Goal: Information Seeking & Learning: Learn about a topic

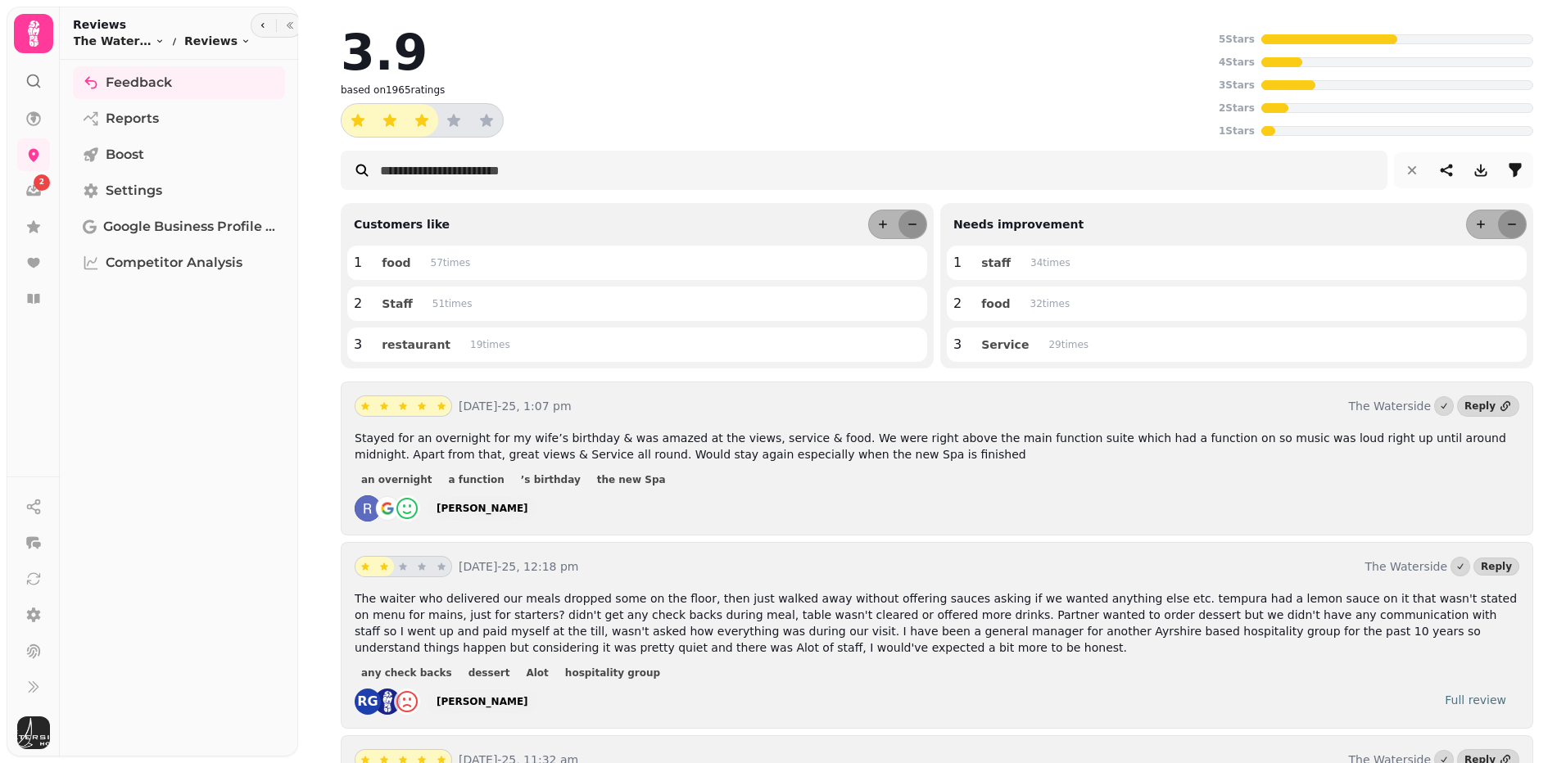
scroll to position [82, 0]
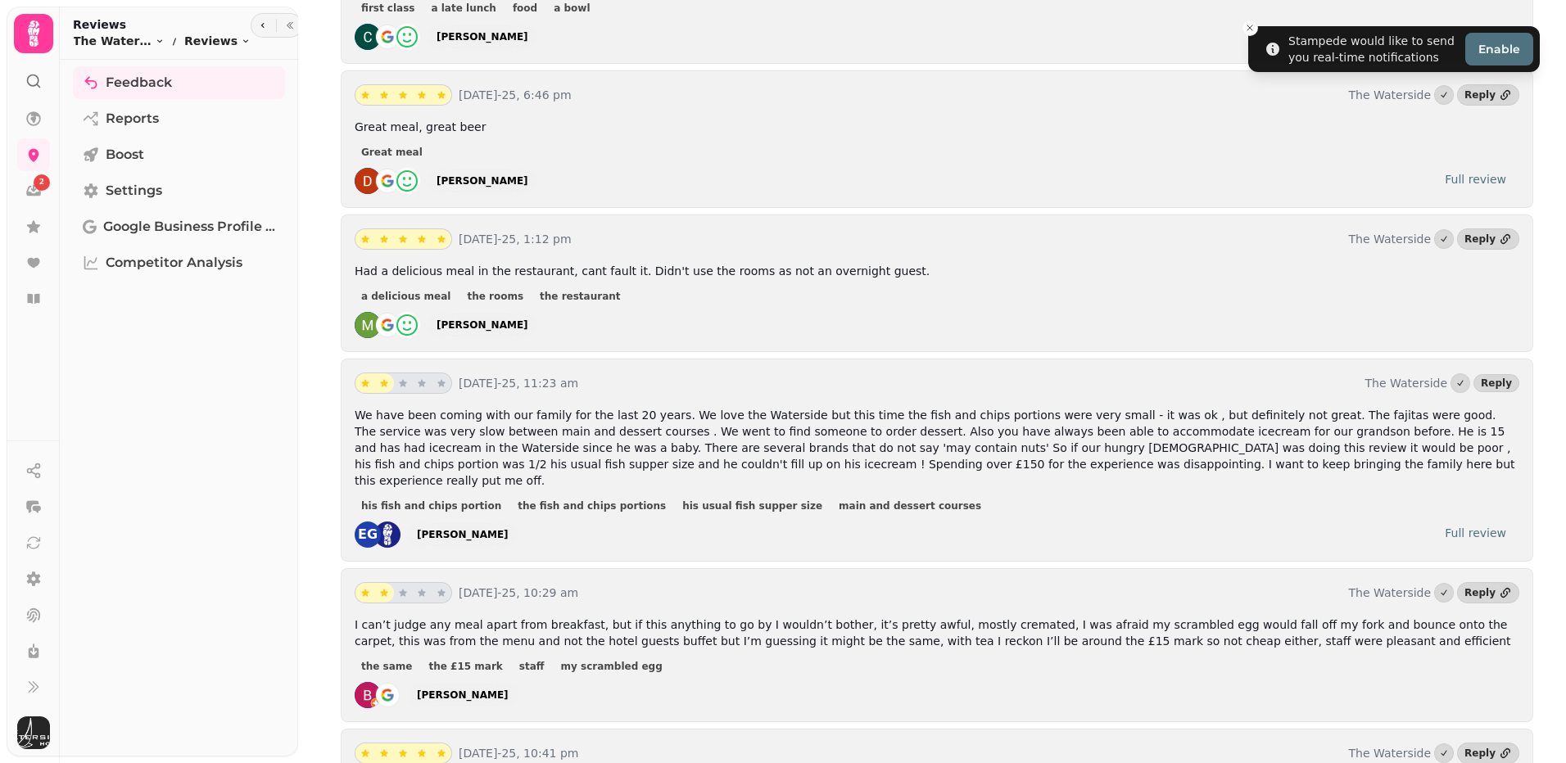
scroll to position [819, 0]
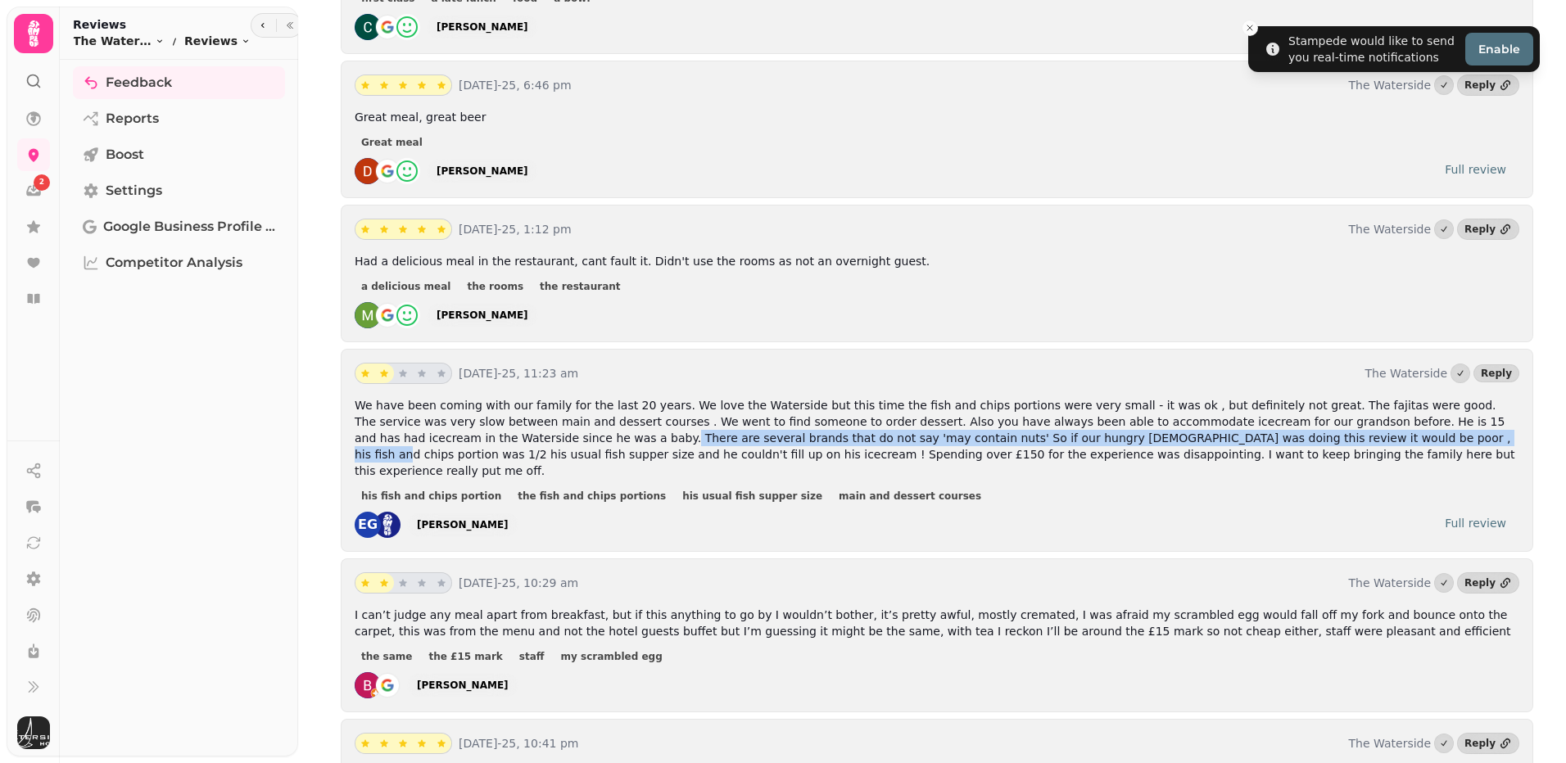
drag, startPoint x: 382, startPoint y: 432, endPoint x: 1122, endPoint y: 432, distance: 740.5
click at [1122, 432] on span "We have been coming with our family for the last 20 years. We love the Watersid…" at bounding box center [935, 438] width 1161 height 79
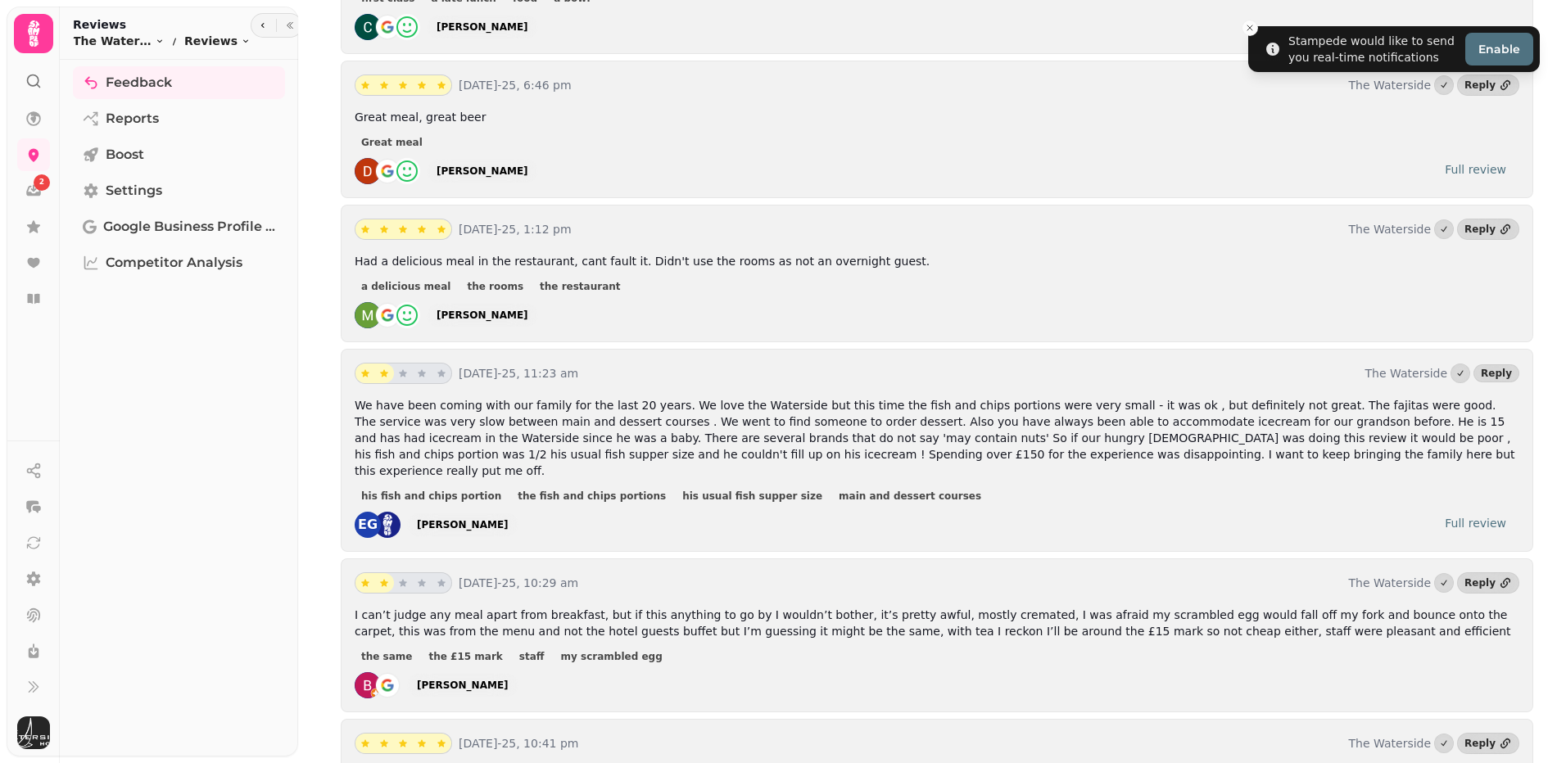
click at [1135, 454] on p "We have been coming with our family for the last 20 years. We love the Watersid…" at bounding box center [937, 438] width 1165 height 82
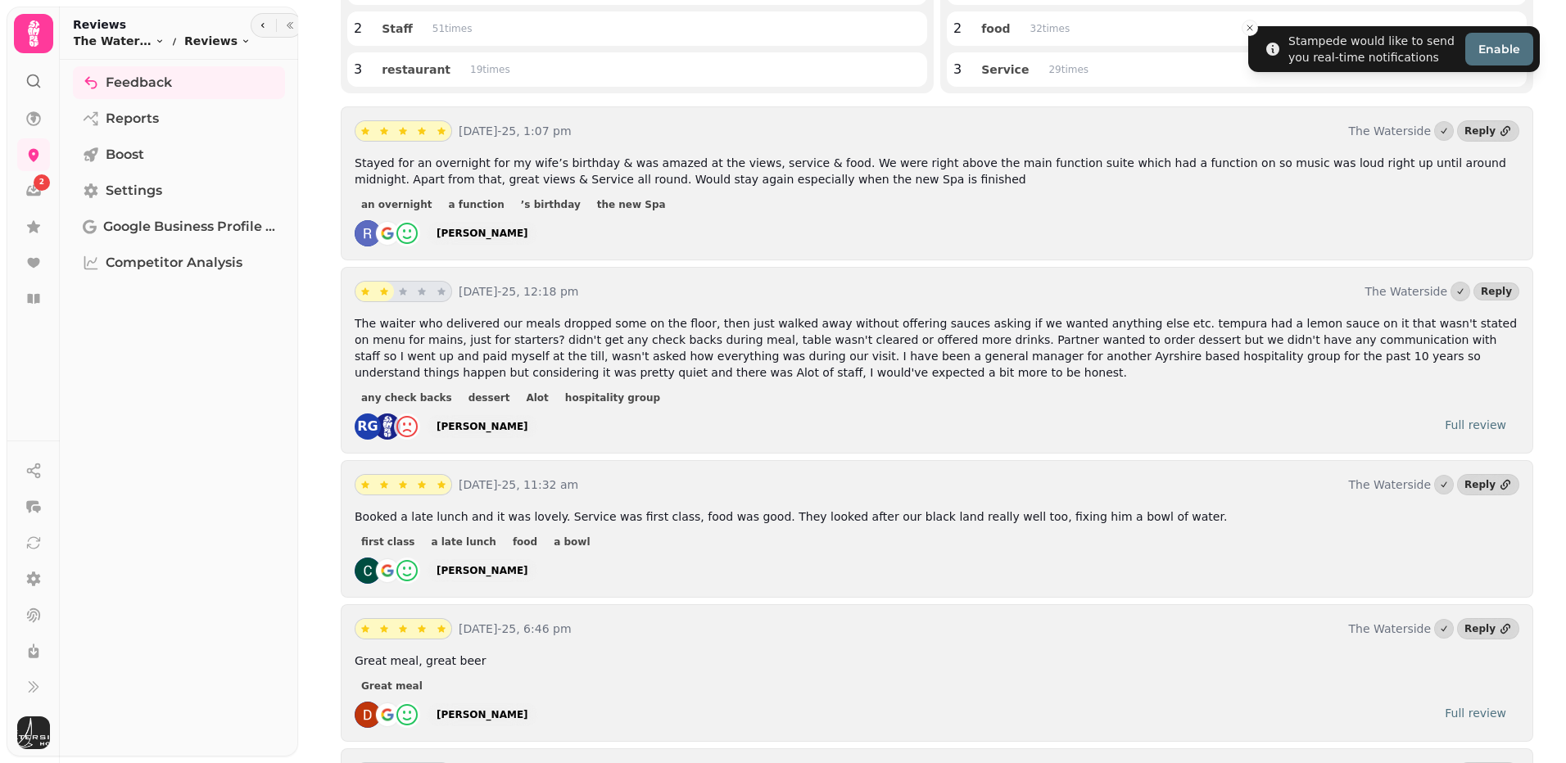
scroll to position [0, 0]
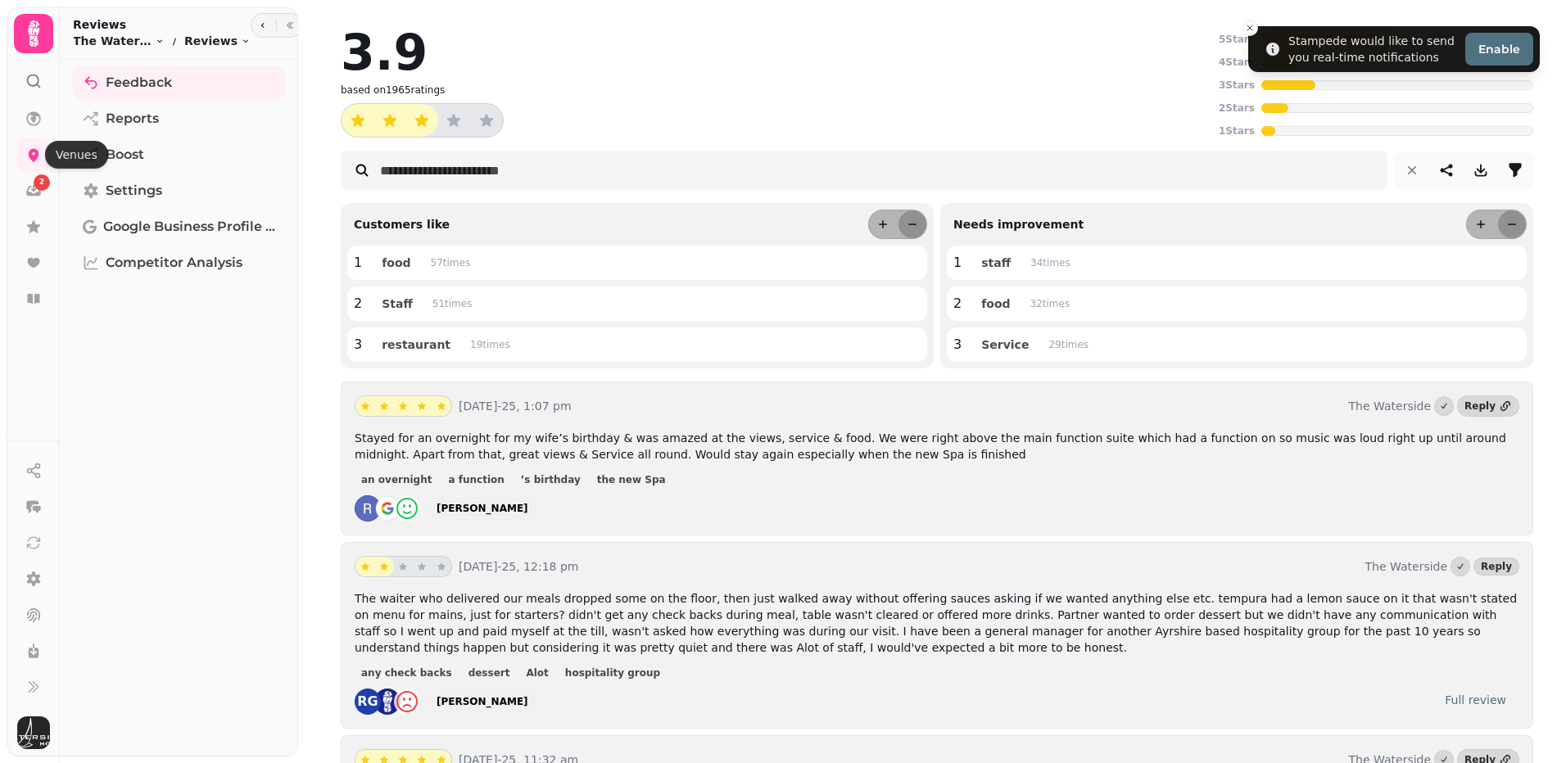
click at [53, 172] on nav "2" at bounding box center [33, 208] width 43 height 213
click at [43, 158] on link at bounding box center [33, 154] width 33 height 33
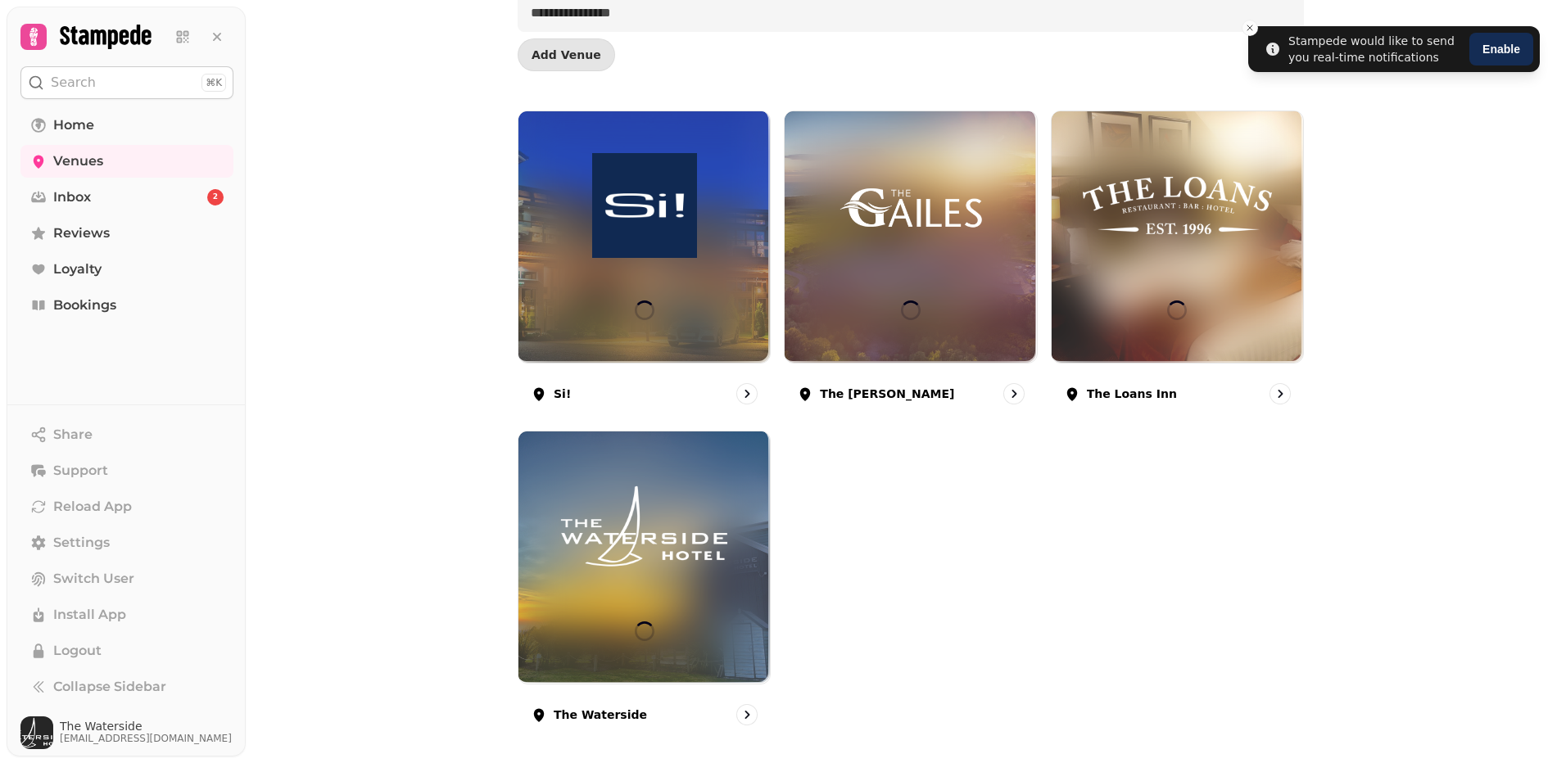
scroll to position [147, 0]
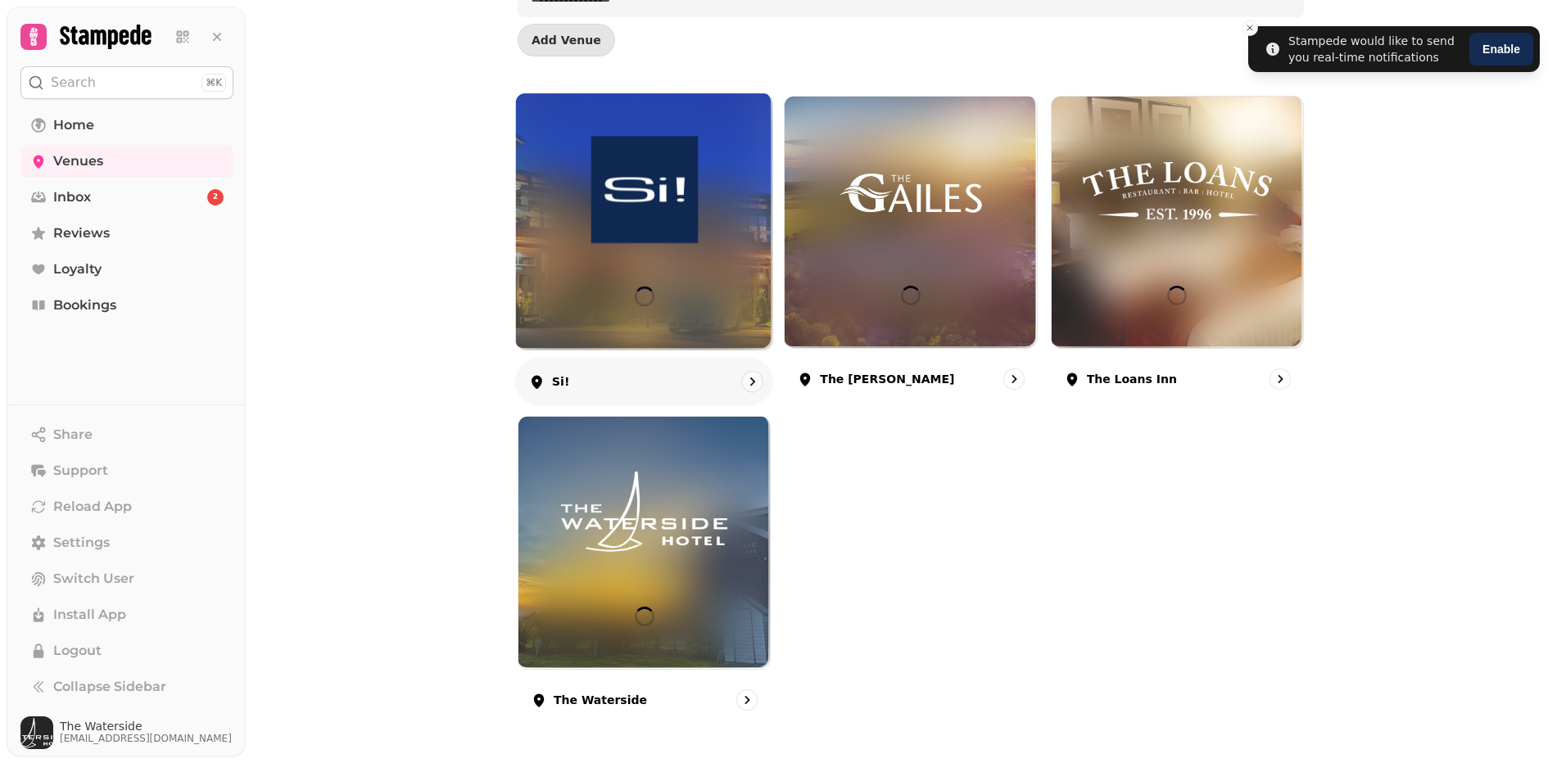
click at [652, 355] on link "Si!" at bounding box center [644, 250] width 259 height 314
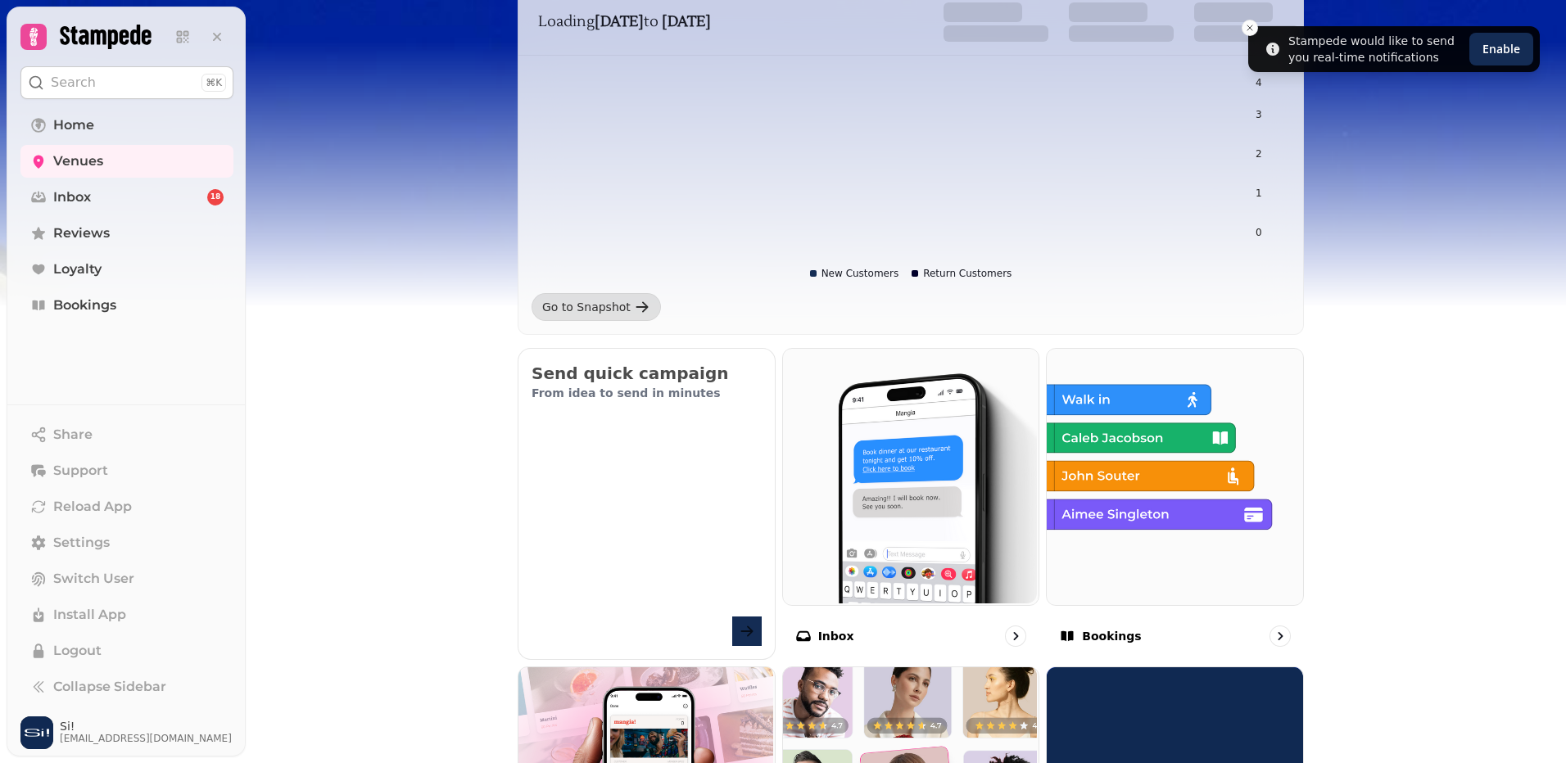
scroll to position [655, 0]
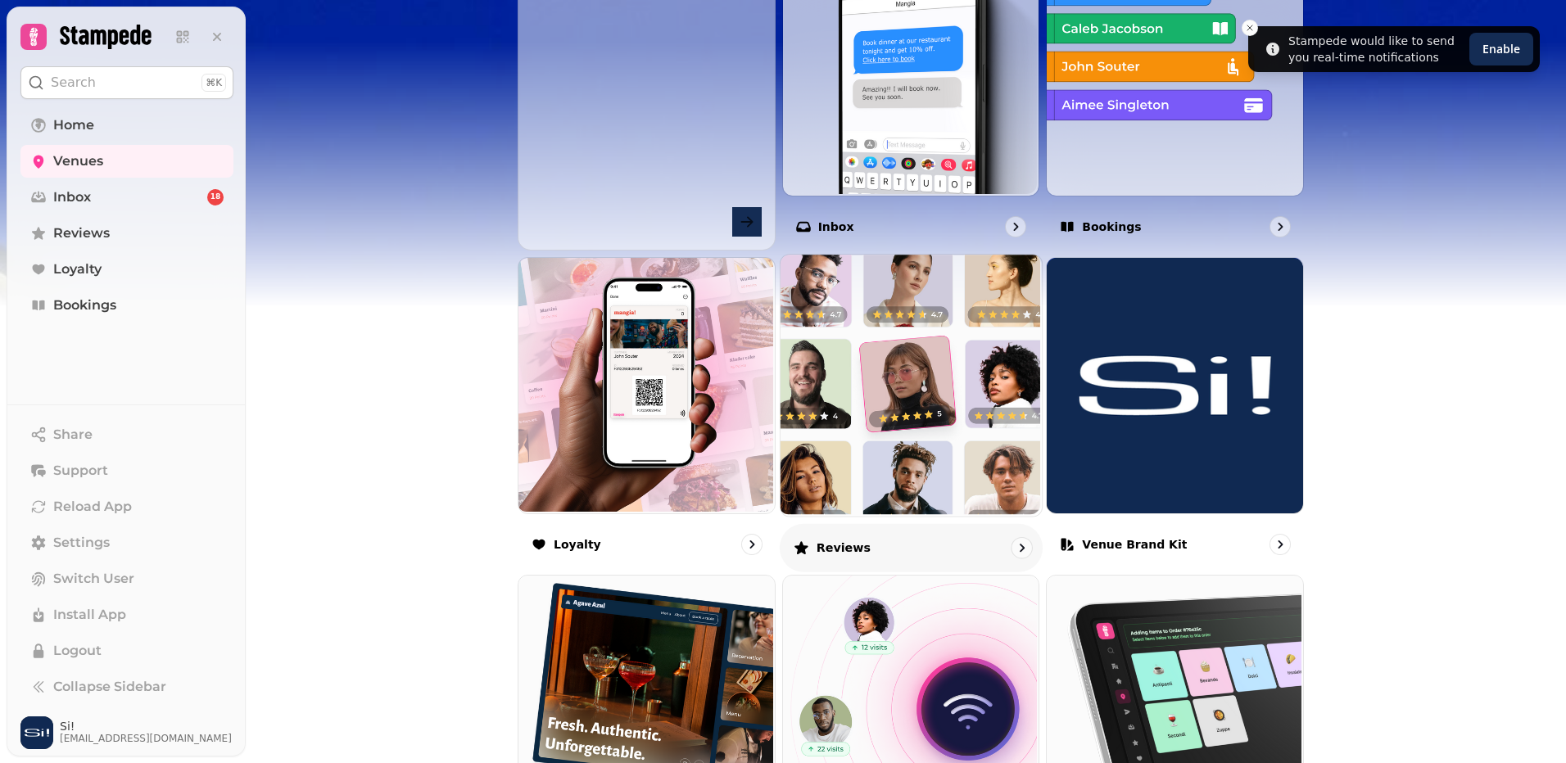
click at [940, 437] on img at bounding box center [908, 383] width 261 height 261
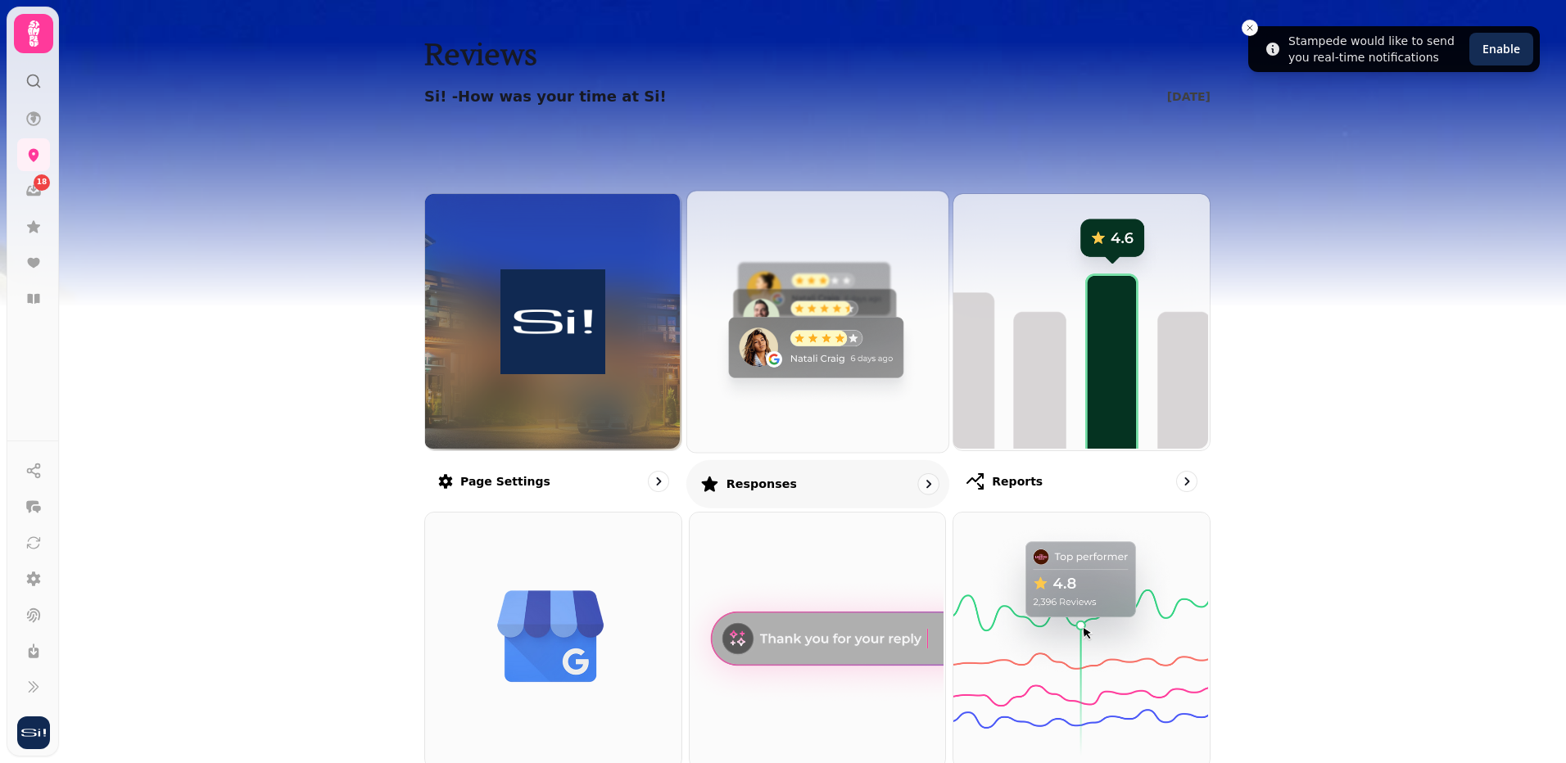
click at [788, 400] on img at bounding box center [815, 319] width 261 height 261
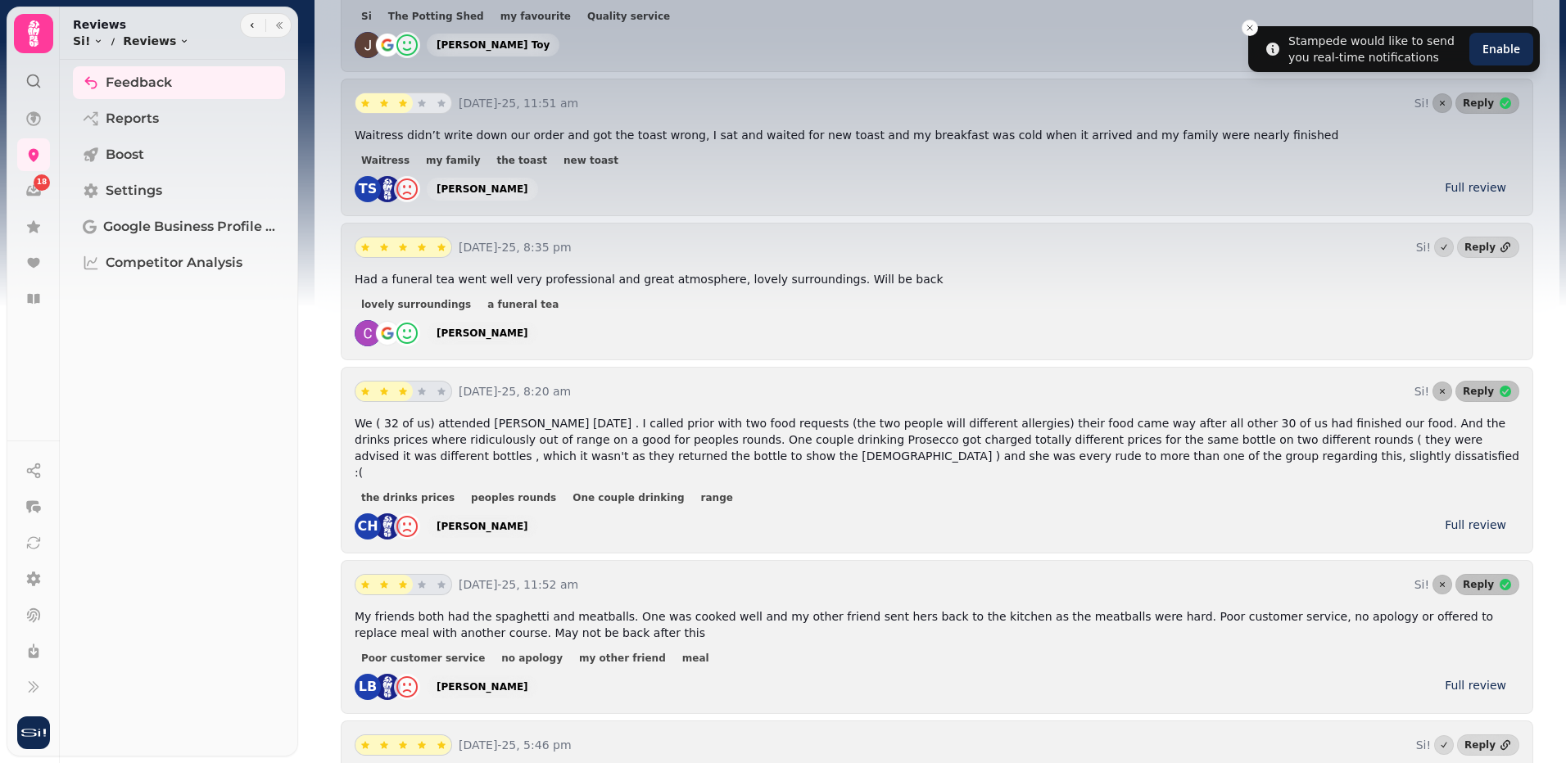
scroll to position [3031, 0]
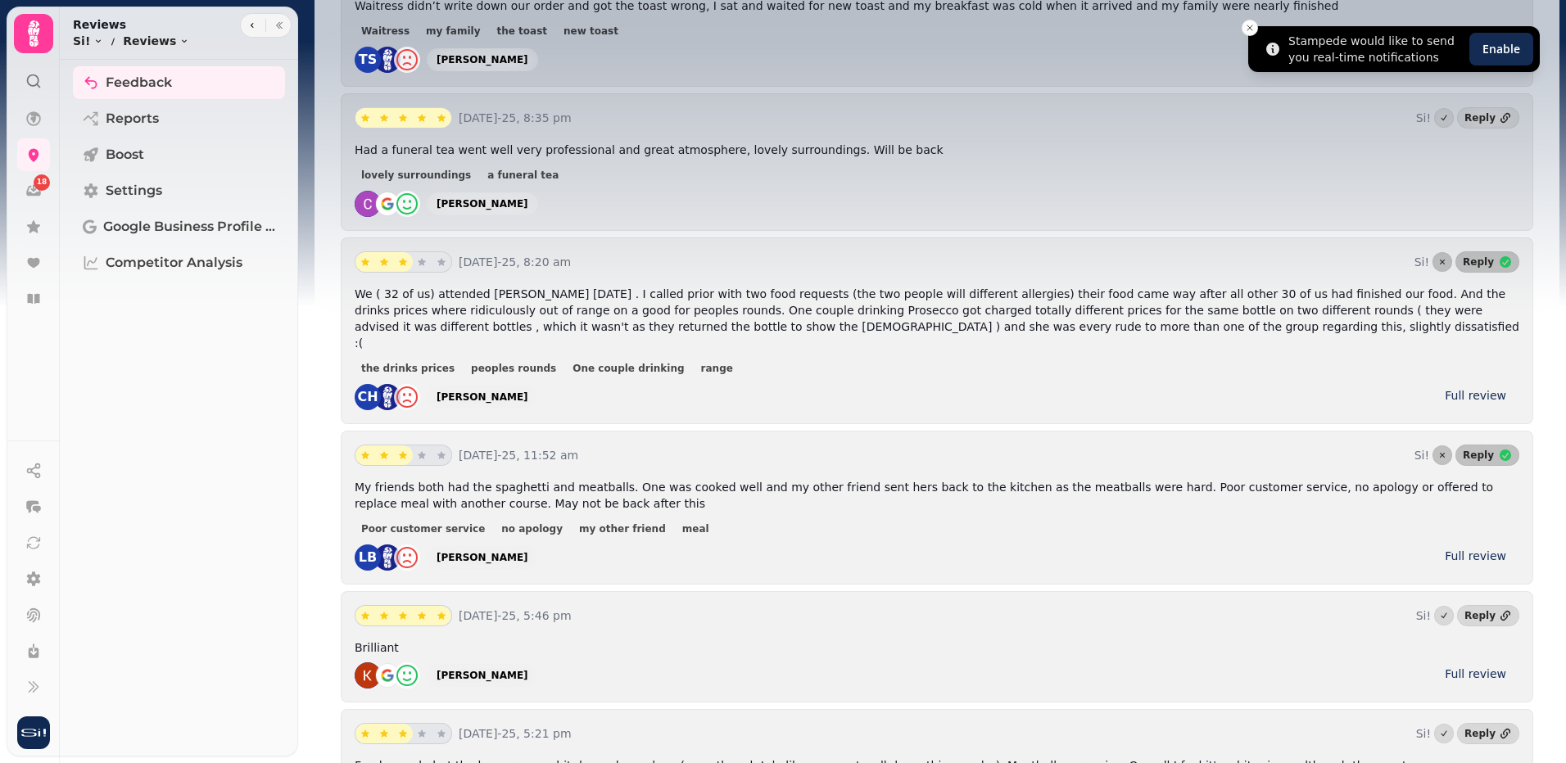
click at [1256, 36] on li "Stampede would like to send you real-time notifications Enable" at bounding box center [1394, 49] width 292 height 46
click at [1249, 27] on line "Close toast" at bounding box center [1250, 27] width 5 height 5
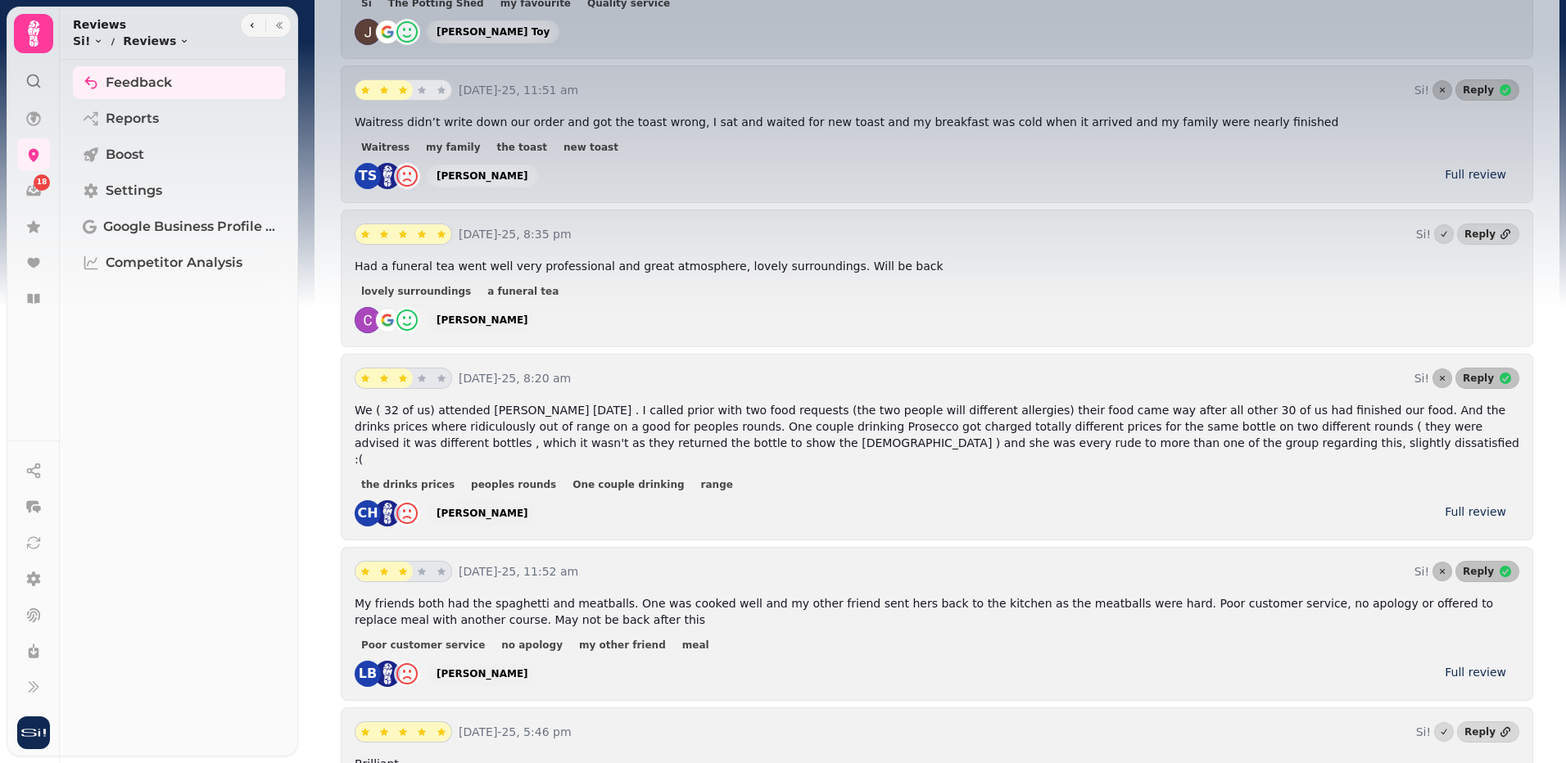
scroll to position [2867, 0]
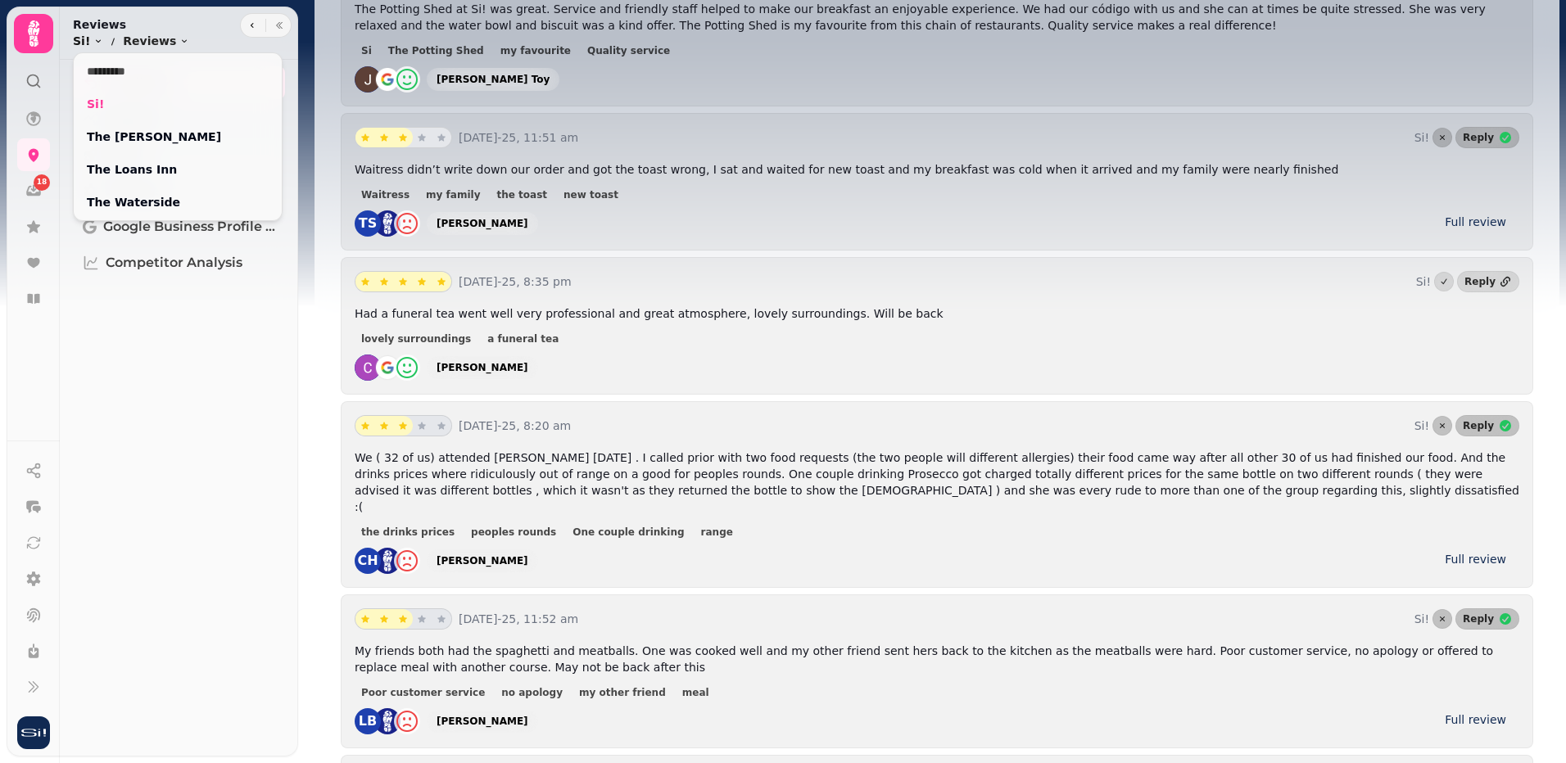
click at [93, 37] on icon "breadcrumb" at bounding box center [98, 41] width 10 height 10
click at [112, 209] on link "The Waterside" at bounding box center [178, 202] width 182 height 16
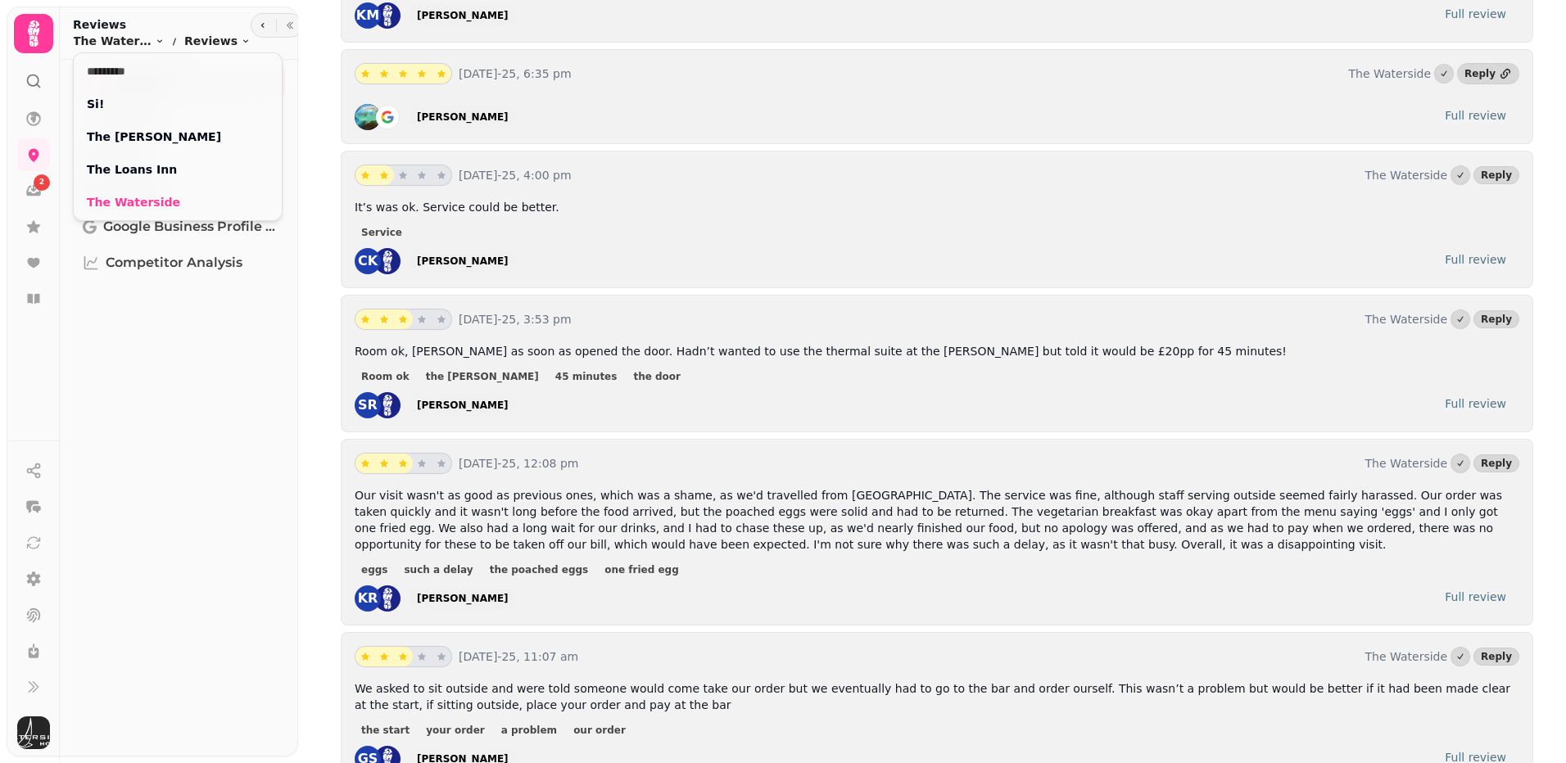
scroll to position [2867, 0]
